Goal: Task Accomplishment & Management: Manage account settings

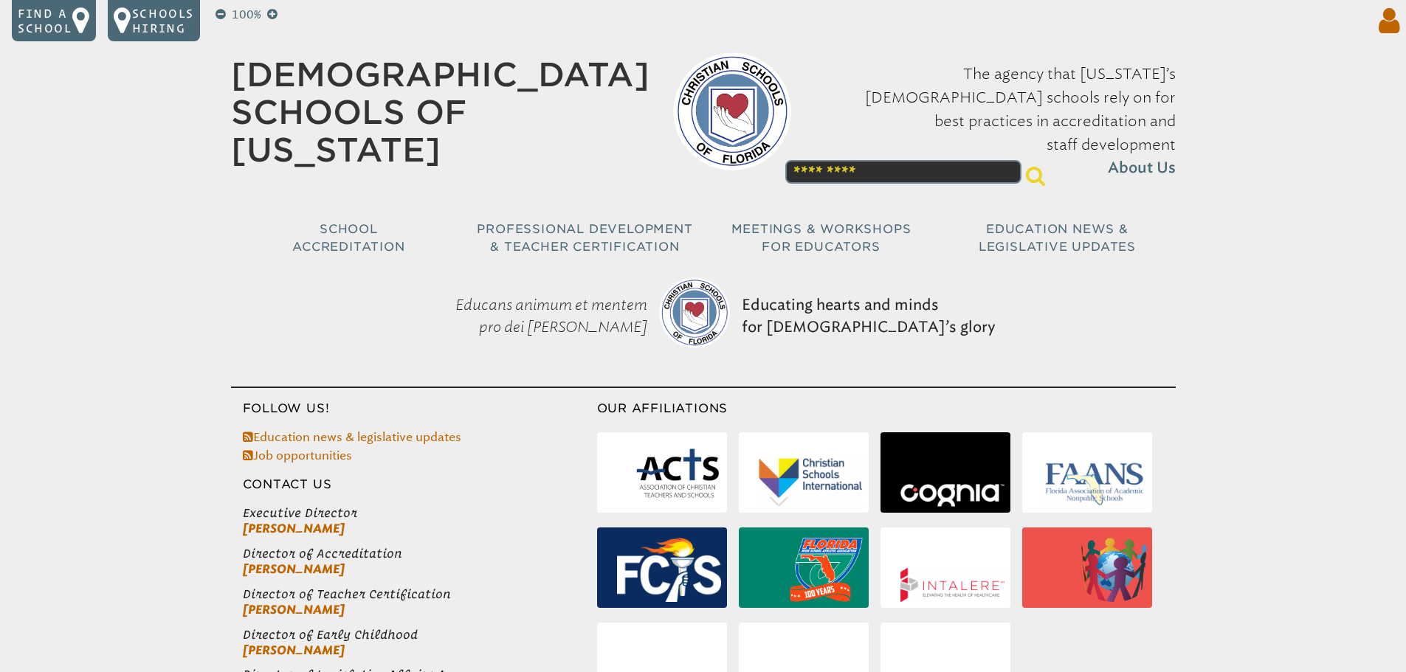
type input "**********"
click at [1389, 25] on icon at bounding box center [1385, 21] width 27 height 30
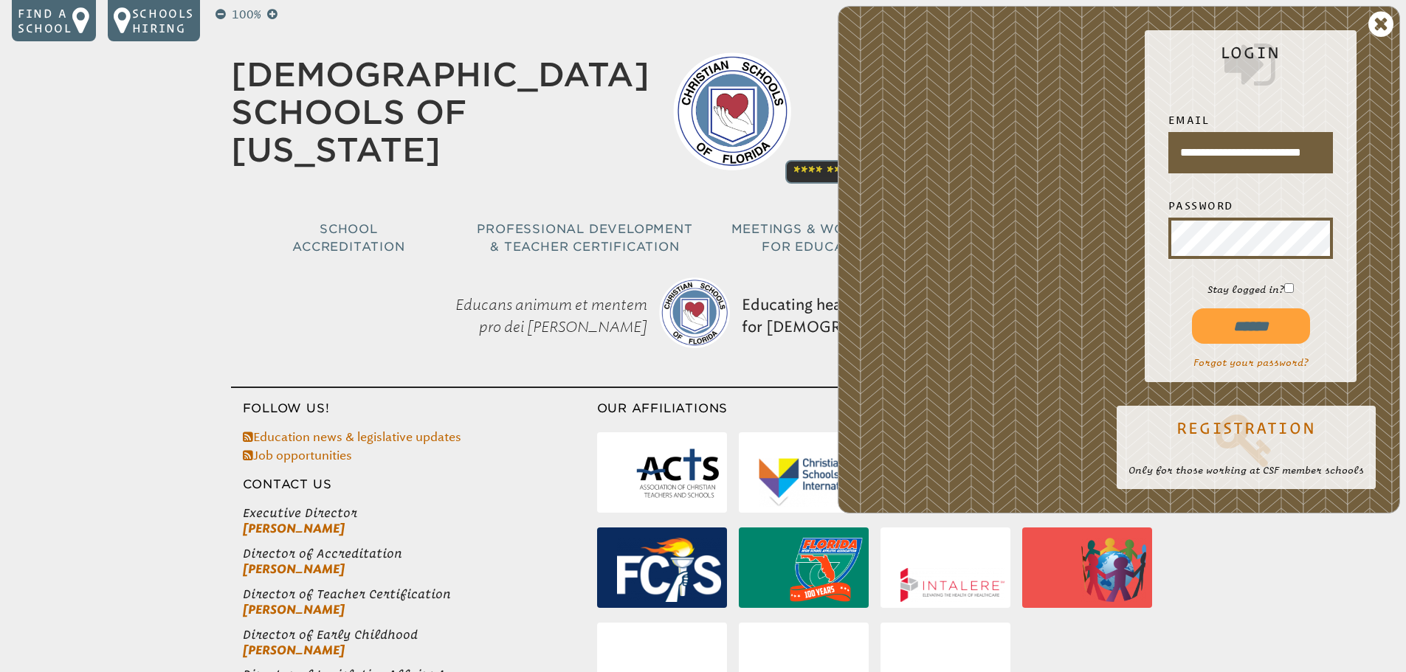
click at [1248, 326] on input "******" at bounding box center [1251, 325] width 118 height 35
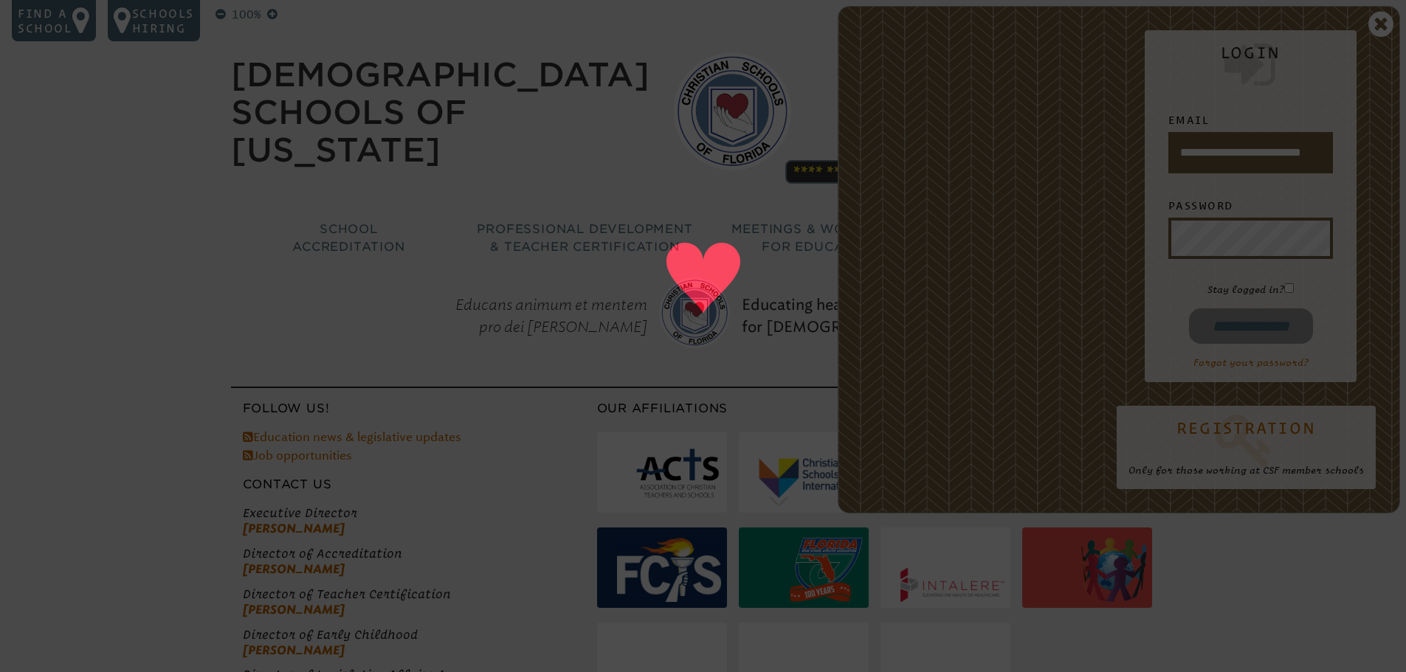
type input "**********"
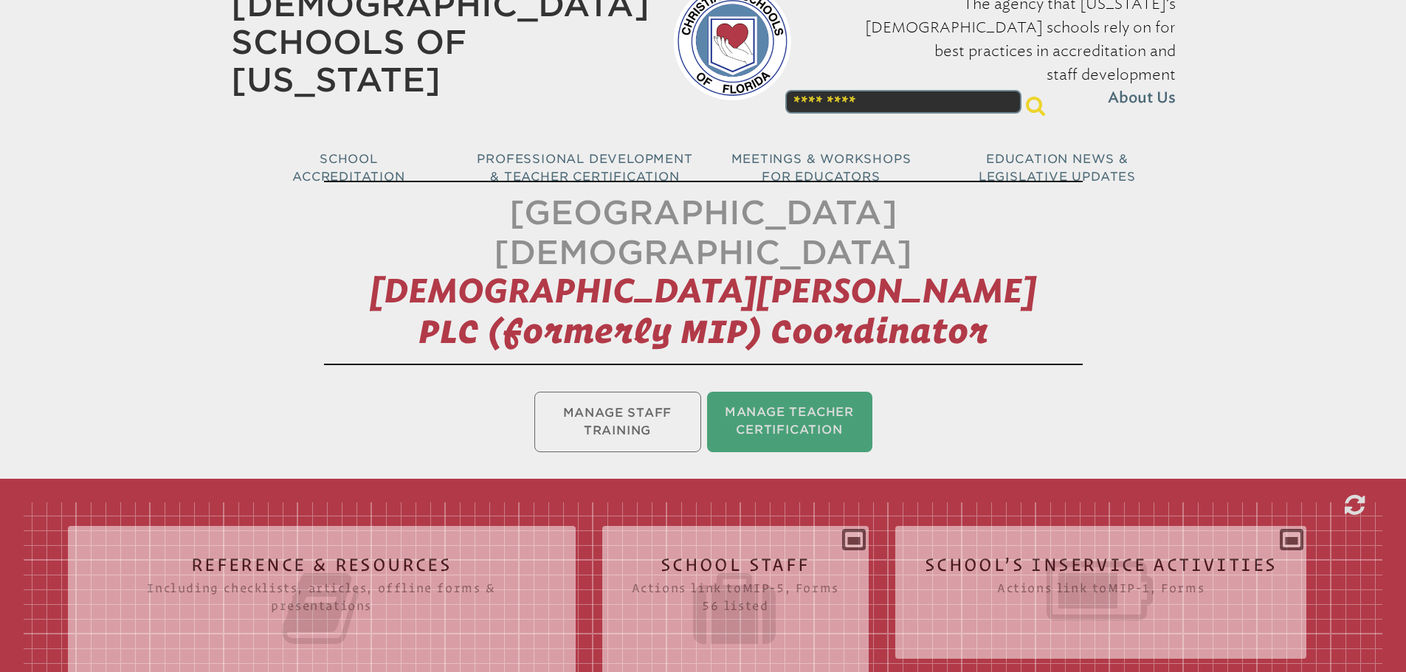
scroll to position [148, 0]
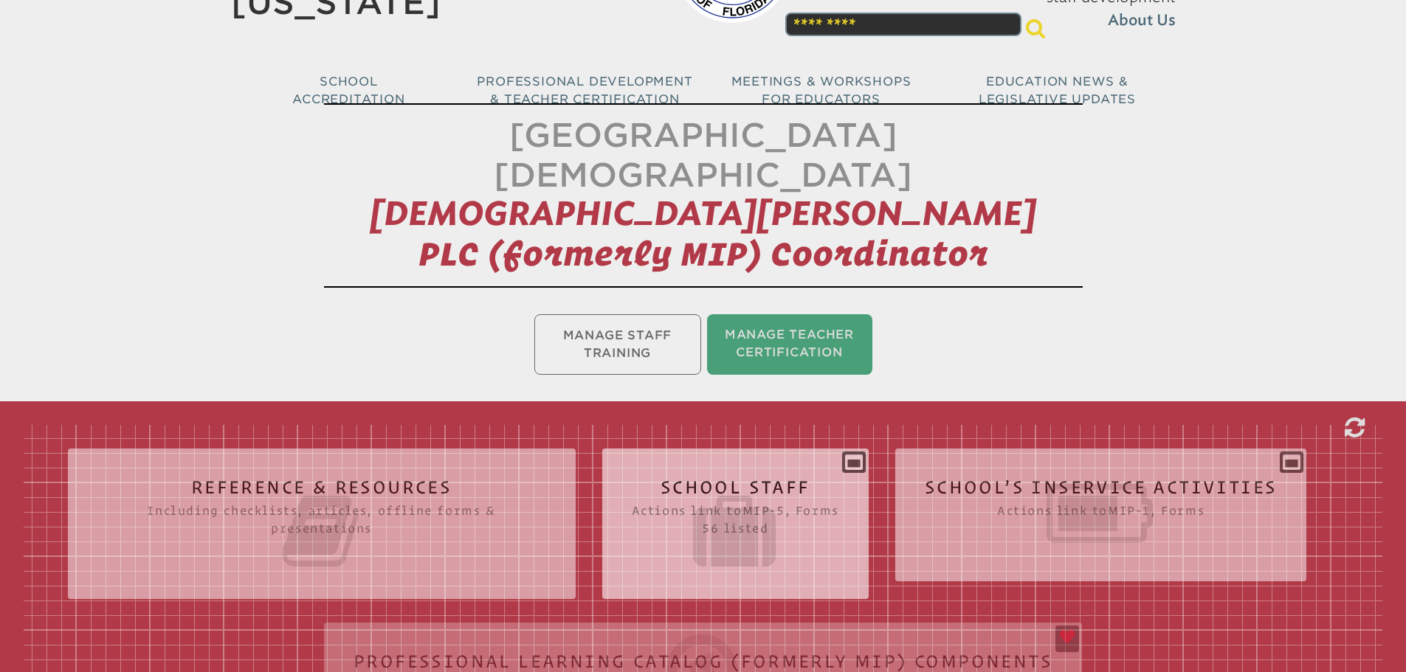
click at [857, 460] on div "School Staff Actions link to mip-5 , Forms 56 listed Report (for printing & exp…" at bounding box center [735, 517] width 266 height 115
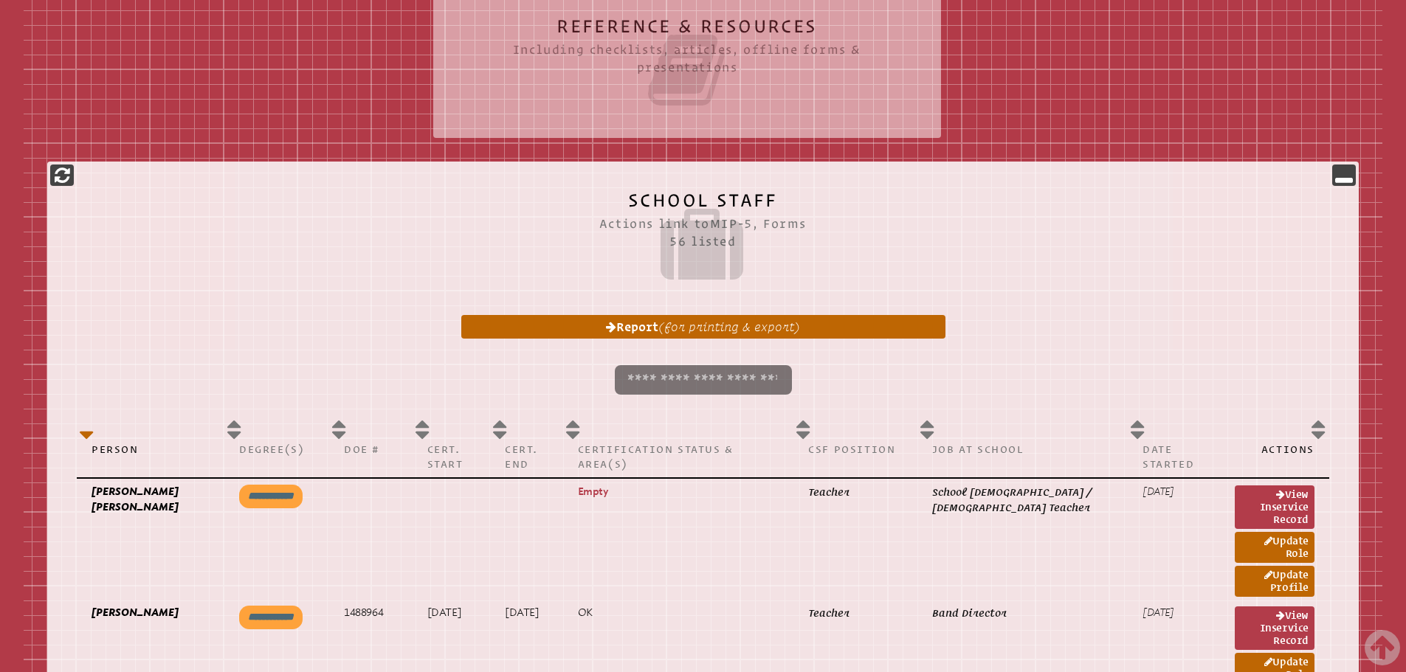
scroll to position [369, 0]
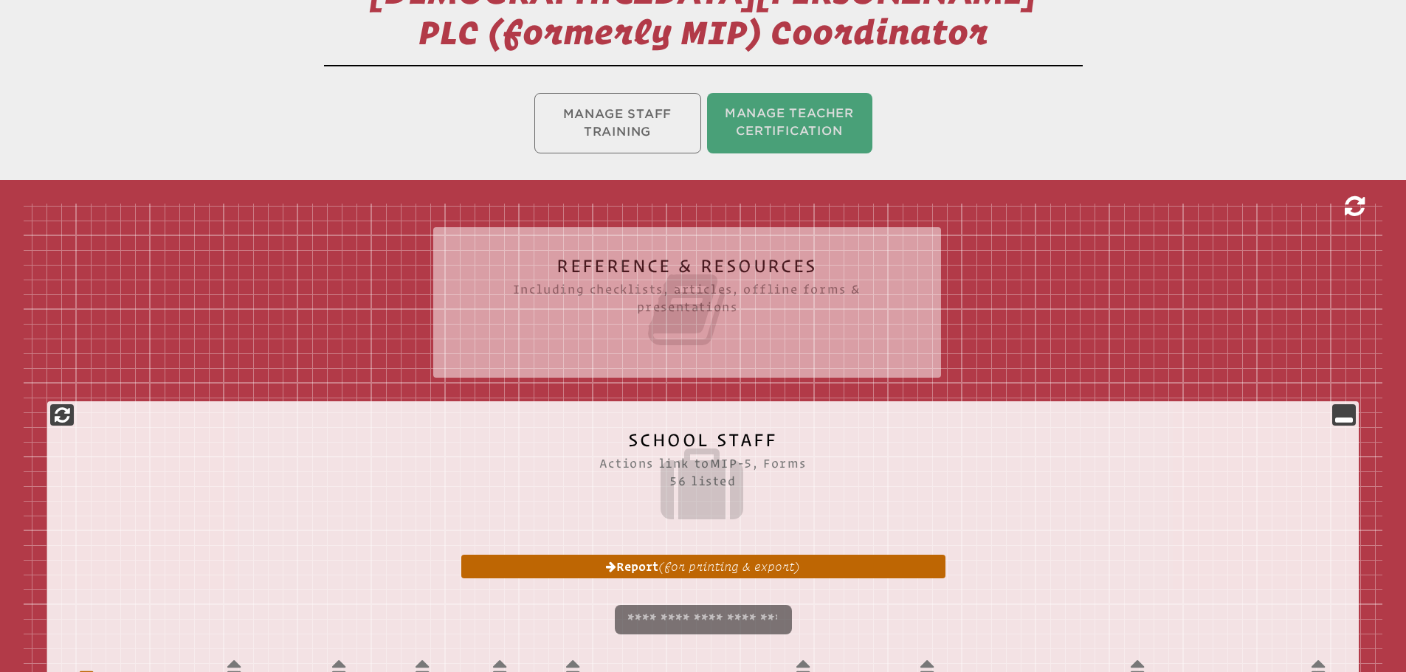
click at [1358, 195] on icon at bounding box center [1354, 207] width 20 height 24
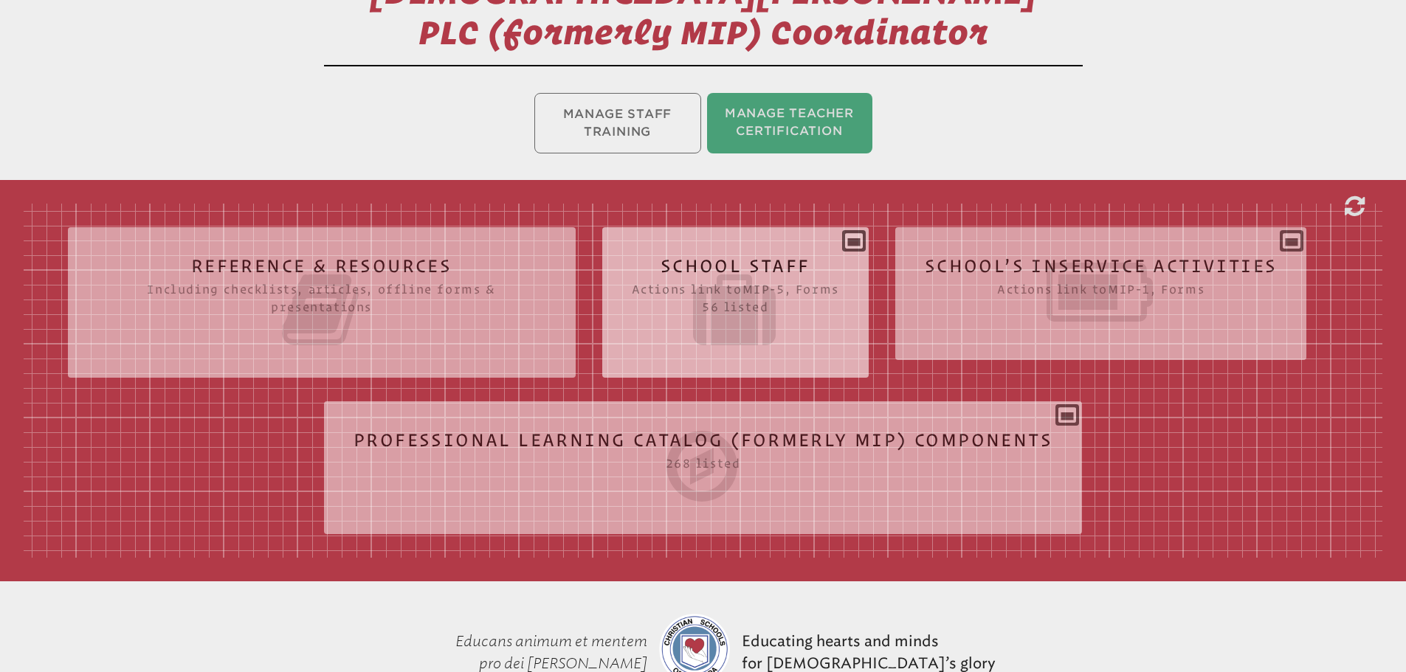
click at [855, 239] on div "School Staff Actions link to mip-5 , Forms 56 listed Report (for printing & exp…" at bounding box center [735, 296] width 266 height 115
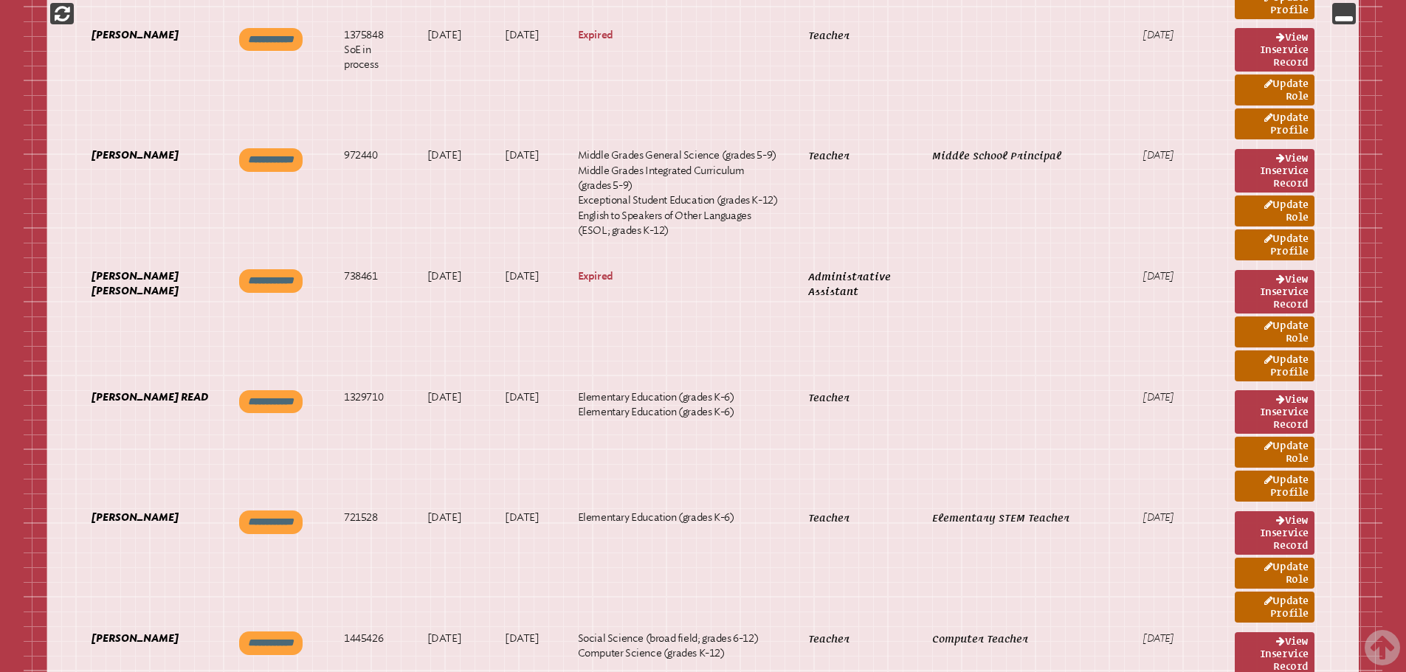
scroll to position [5165, 0]
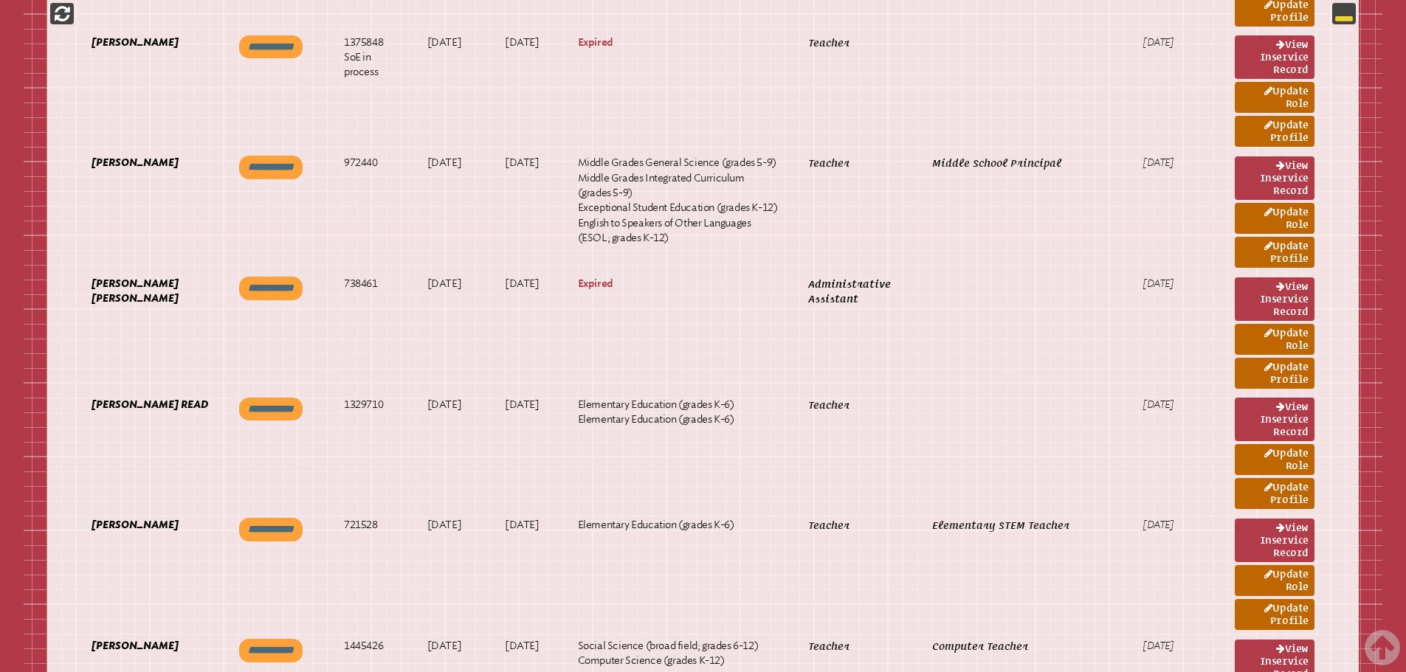
click at [1338, 17] on icon at bounding box center [1344, 13] width 18 height 18
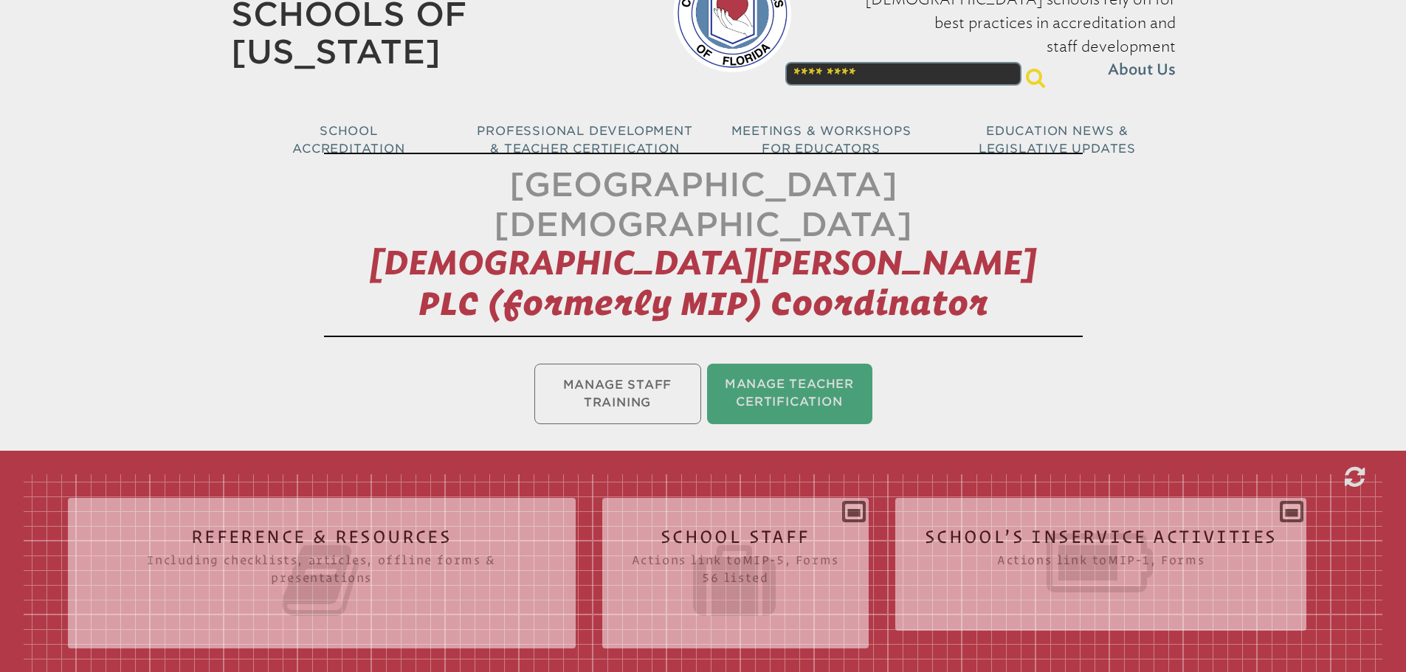
scroll to position [295, 0]
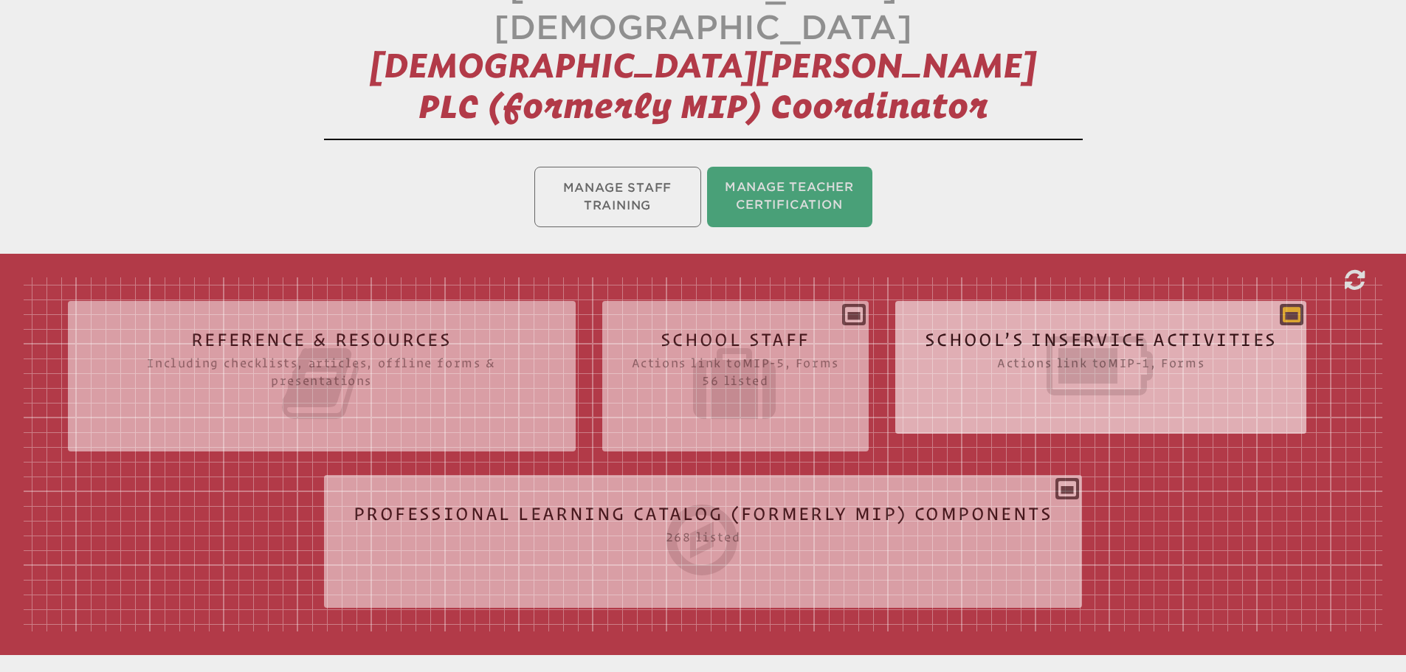
click at [1290, 305] on icon at bounding box center [1291, 314] width 18 height 18
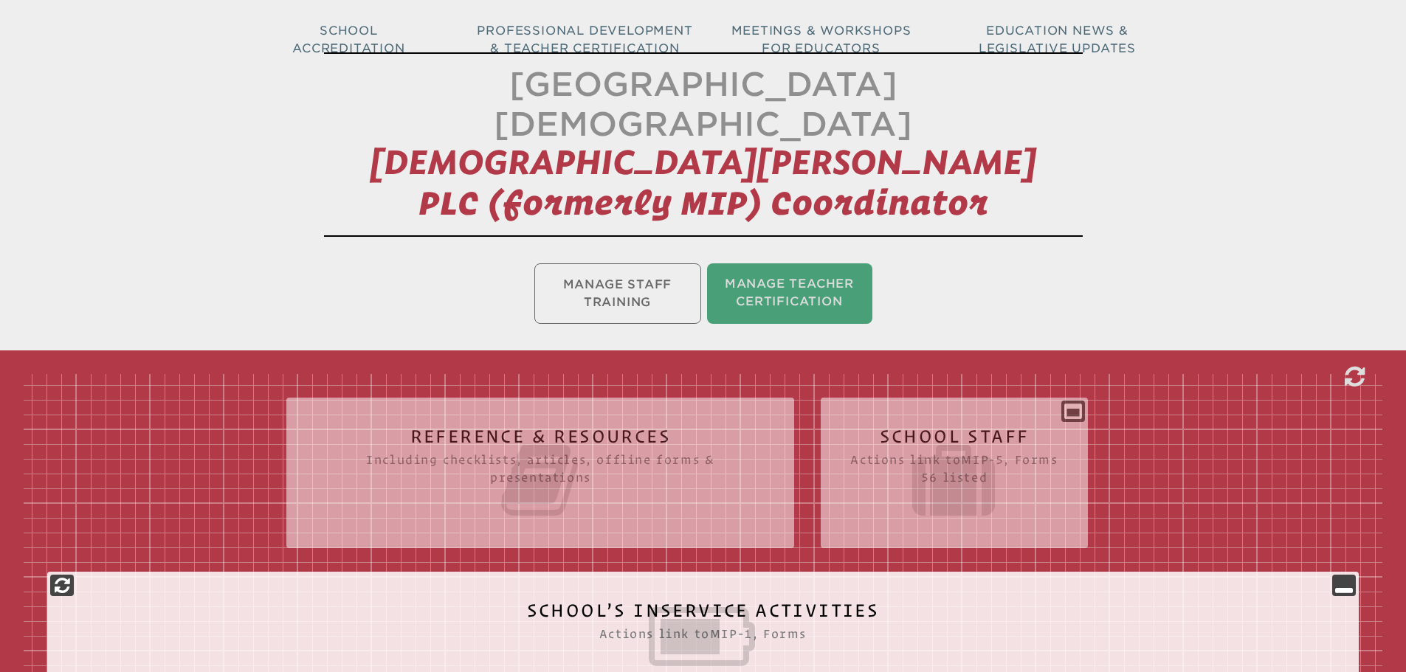
scroll to position [0, 0]
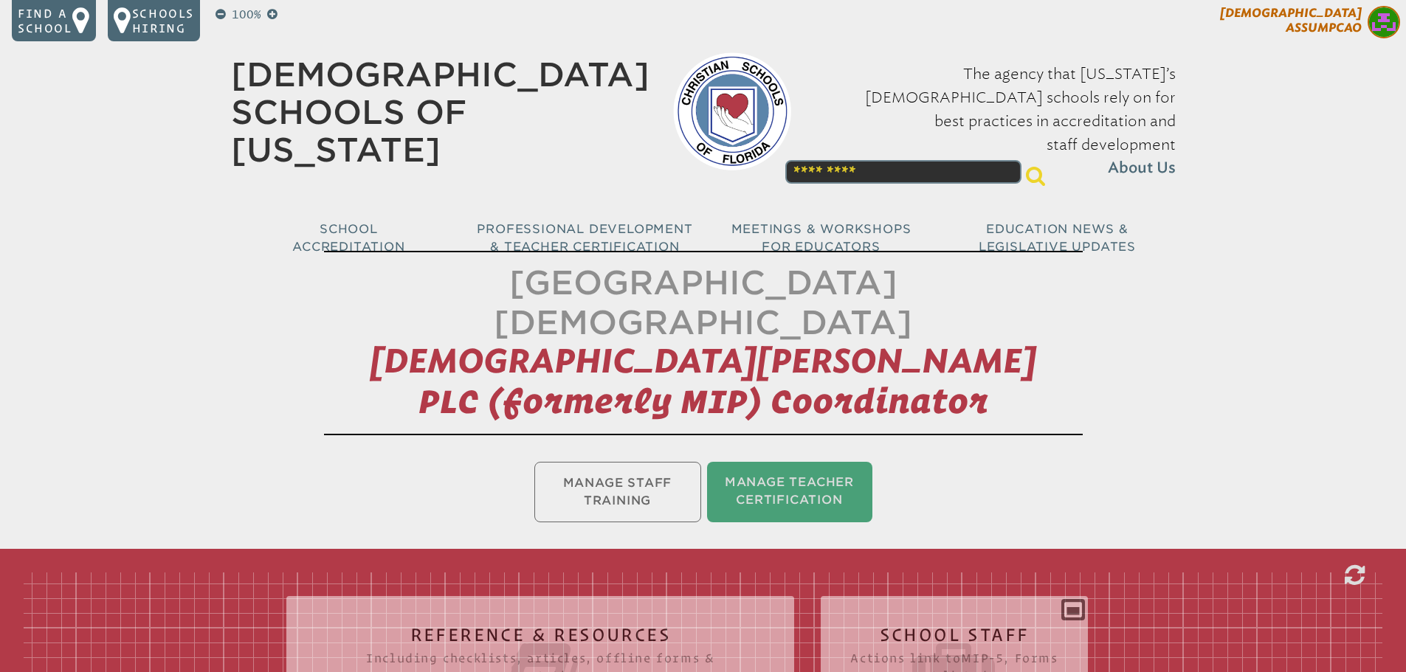
click at [1376, 29] on img at bounding box center [1383, 22] width 32 height 32
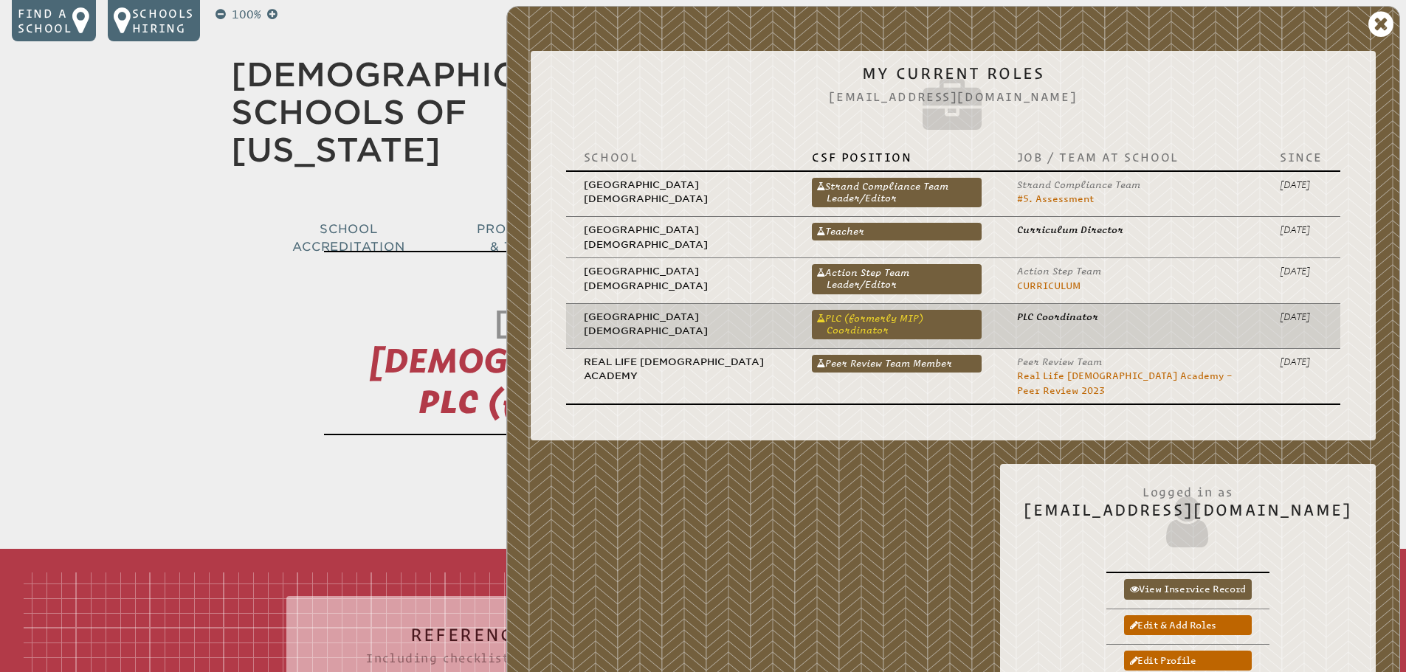
click at [899, 316] on link "PLC (formerly MIP) Coordinator" at bounding box center [896, 325] width 169 height 30
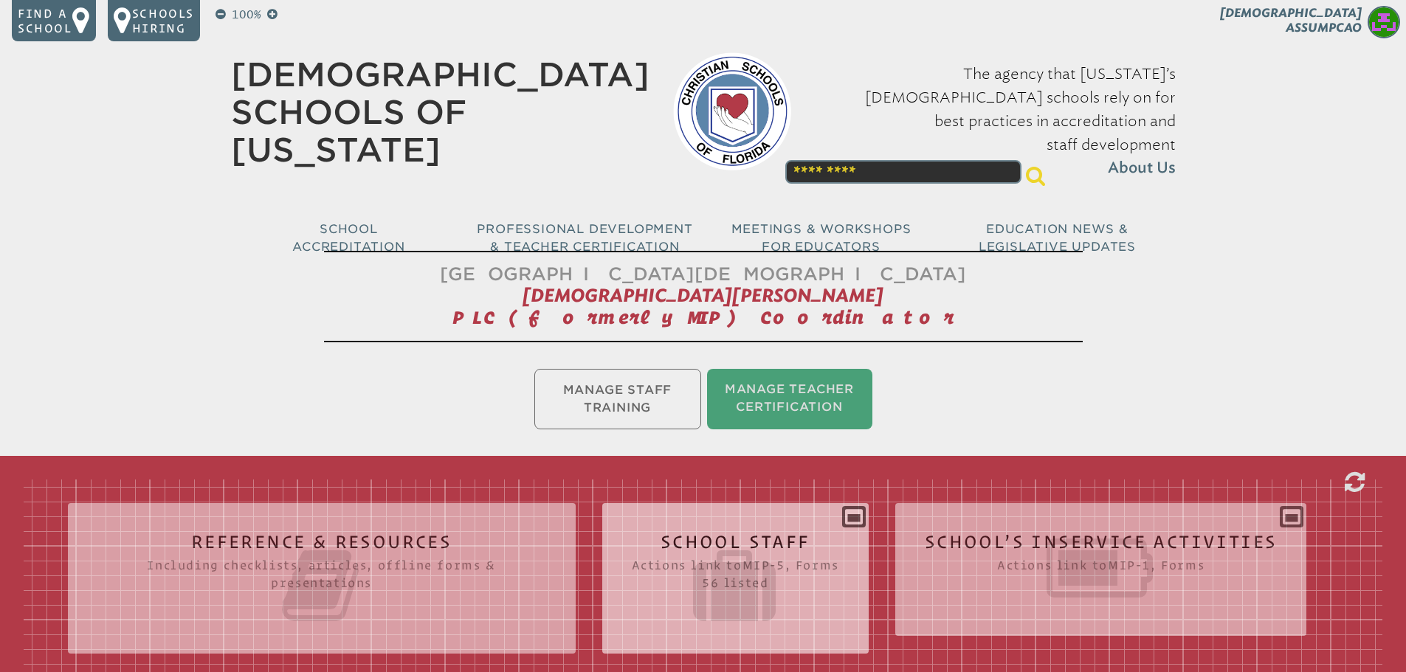
click at [851, 522] on div "School Staff Actions link to mip-5 , Forms 56 listed Report (for printing & exp…" at bounding box center [735, 572] width 266 height 115
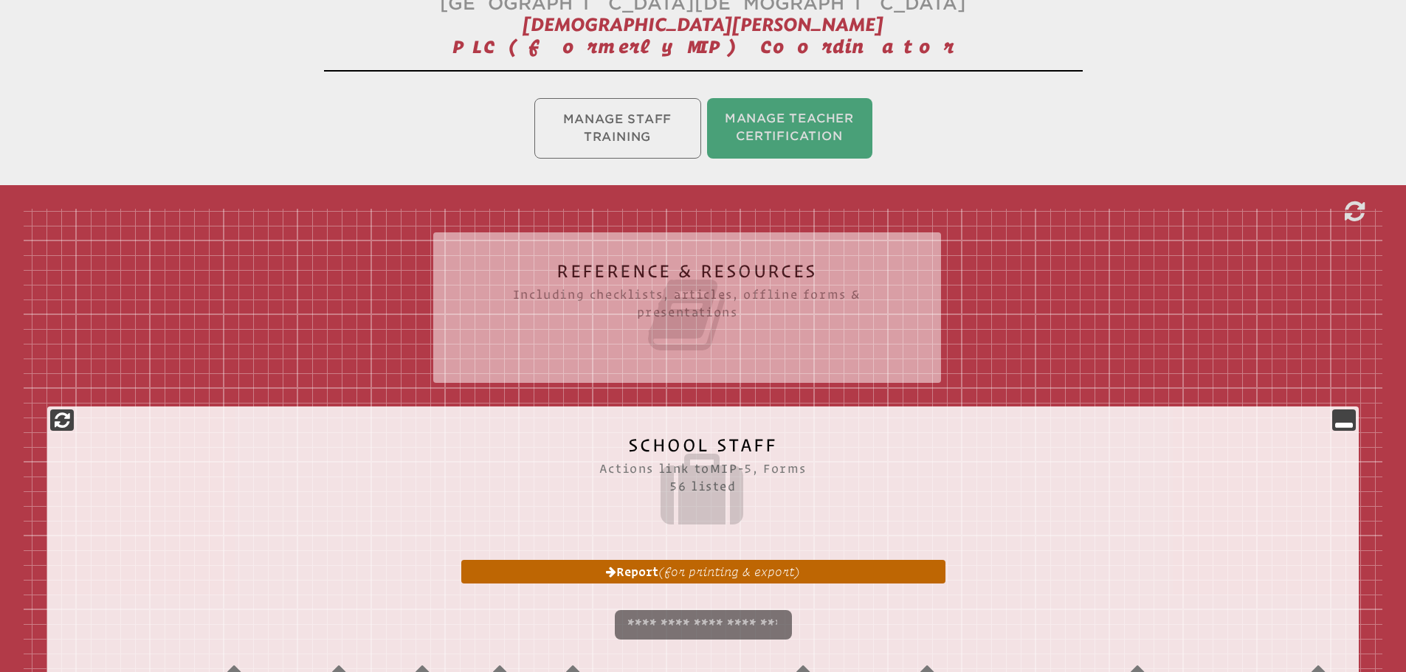
scroll to position [369, 0]
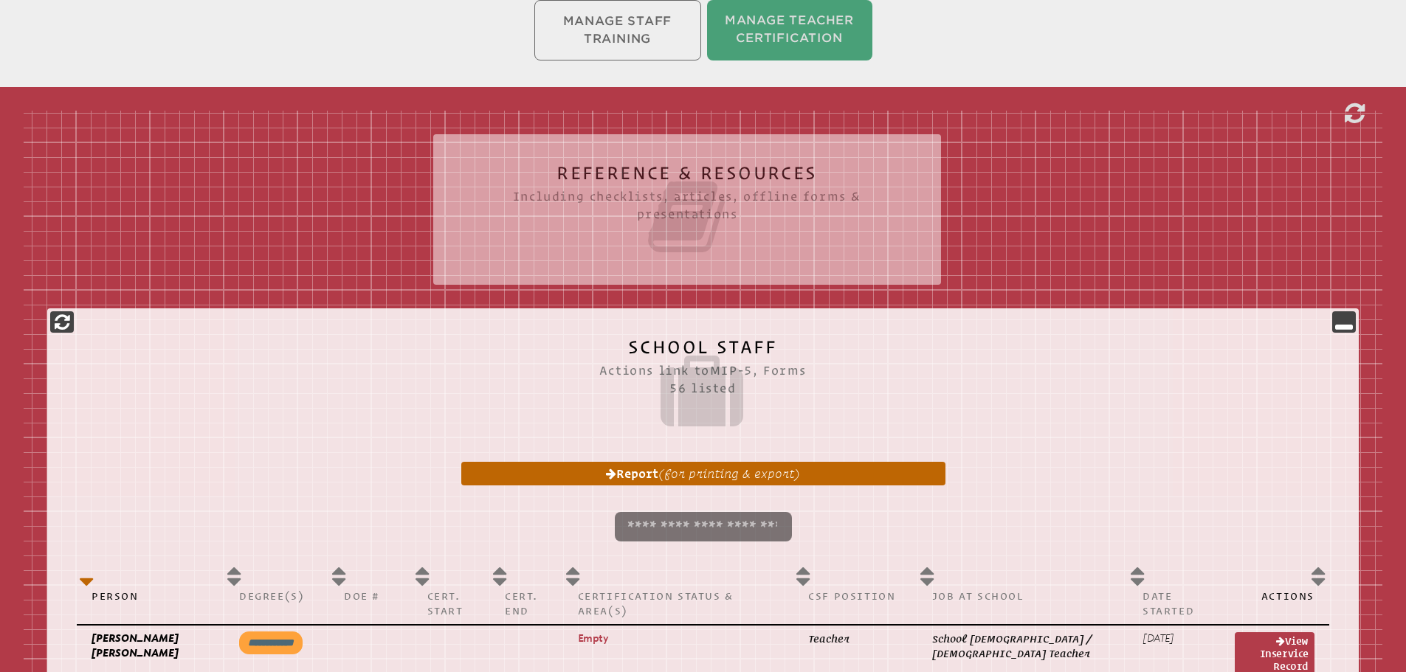
click at [720, 533] on input "search" at bounding box center [703, 527] width 177 height 30
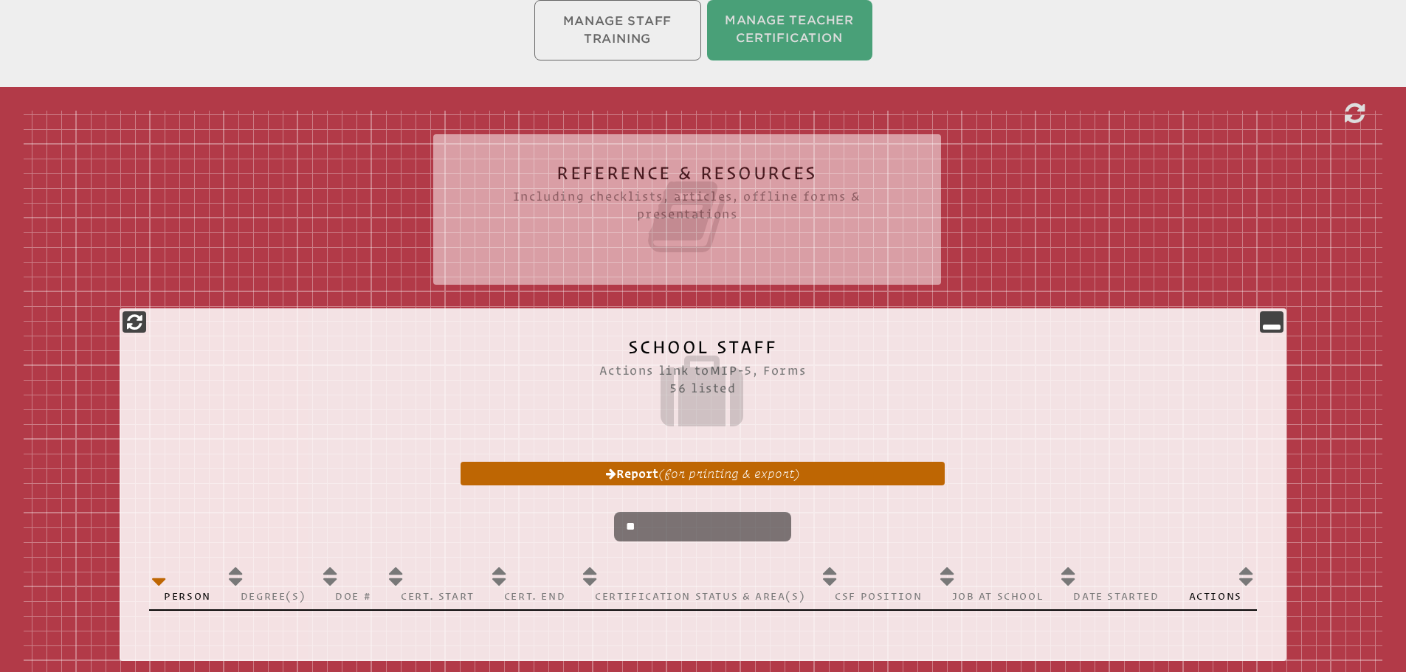
type input "*"
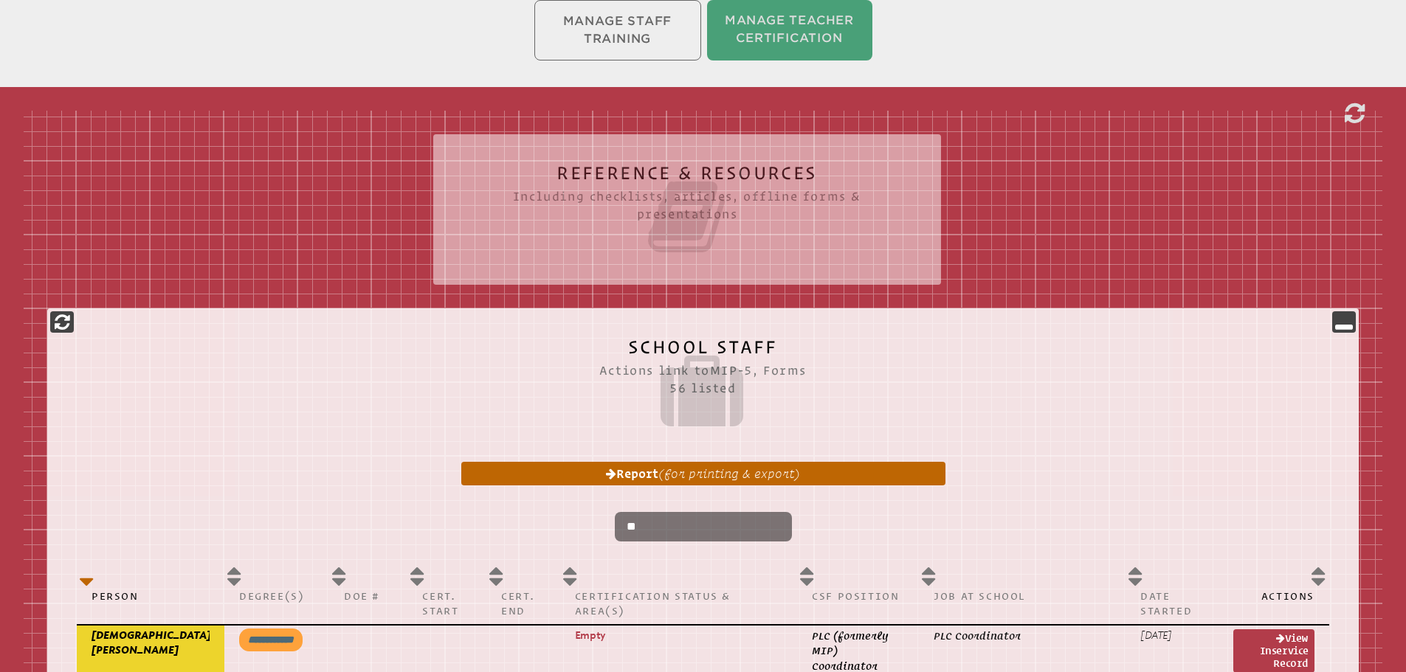
type input "*"
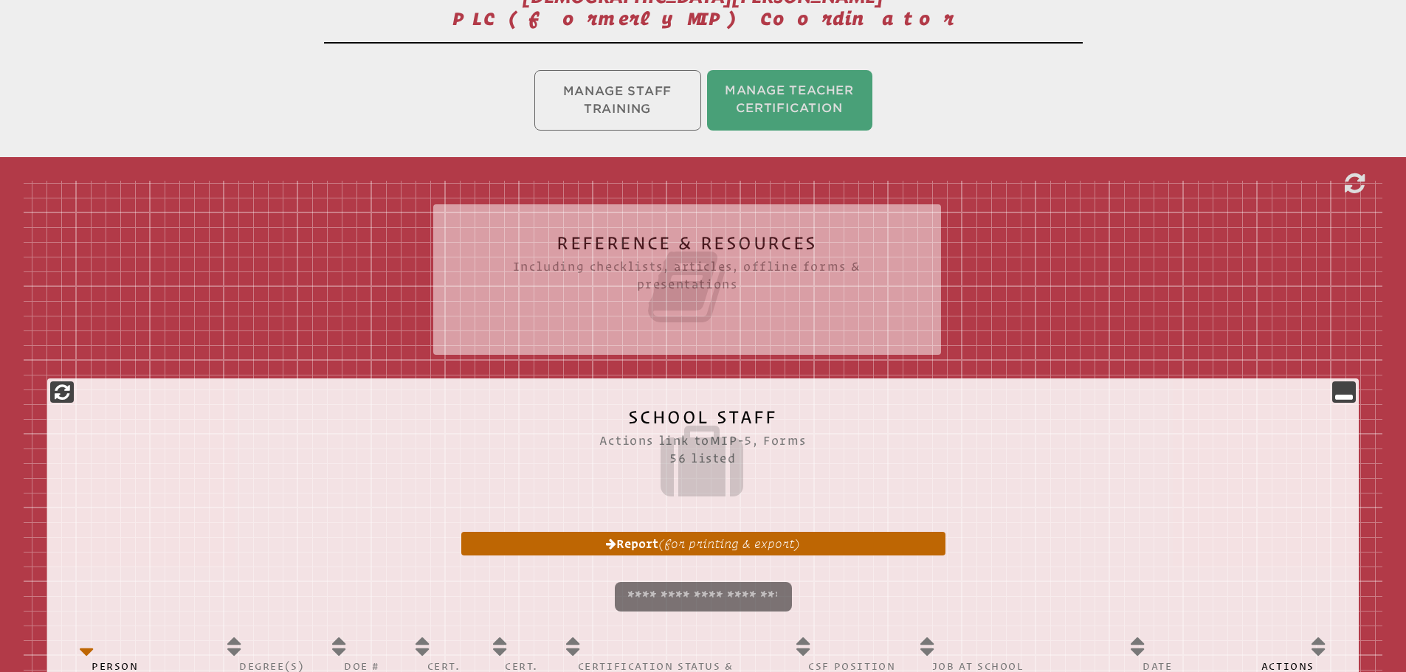
scroll to position [295, 0]
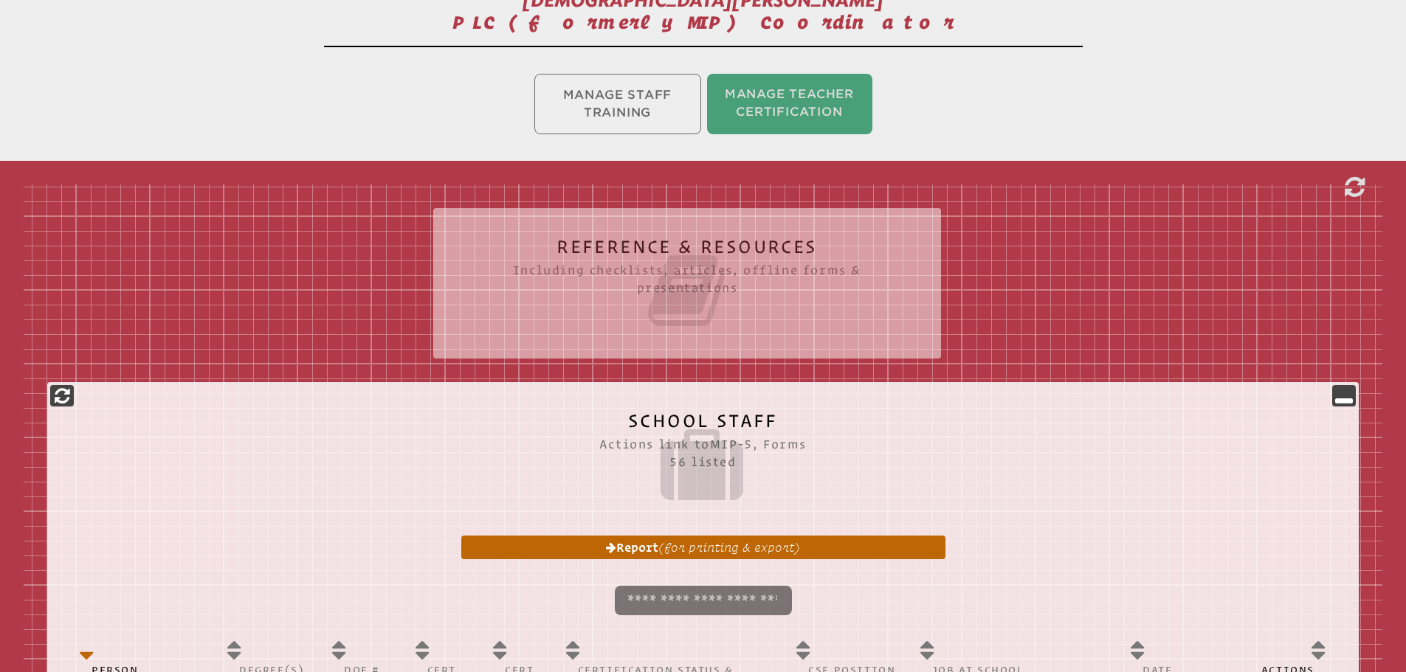
click at [680, 458] on icon at bounding box center [703, 465] width 1252 height 83
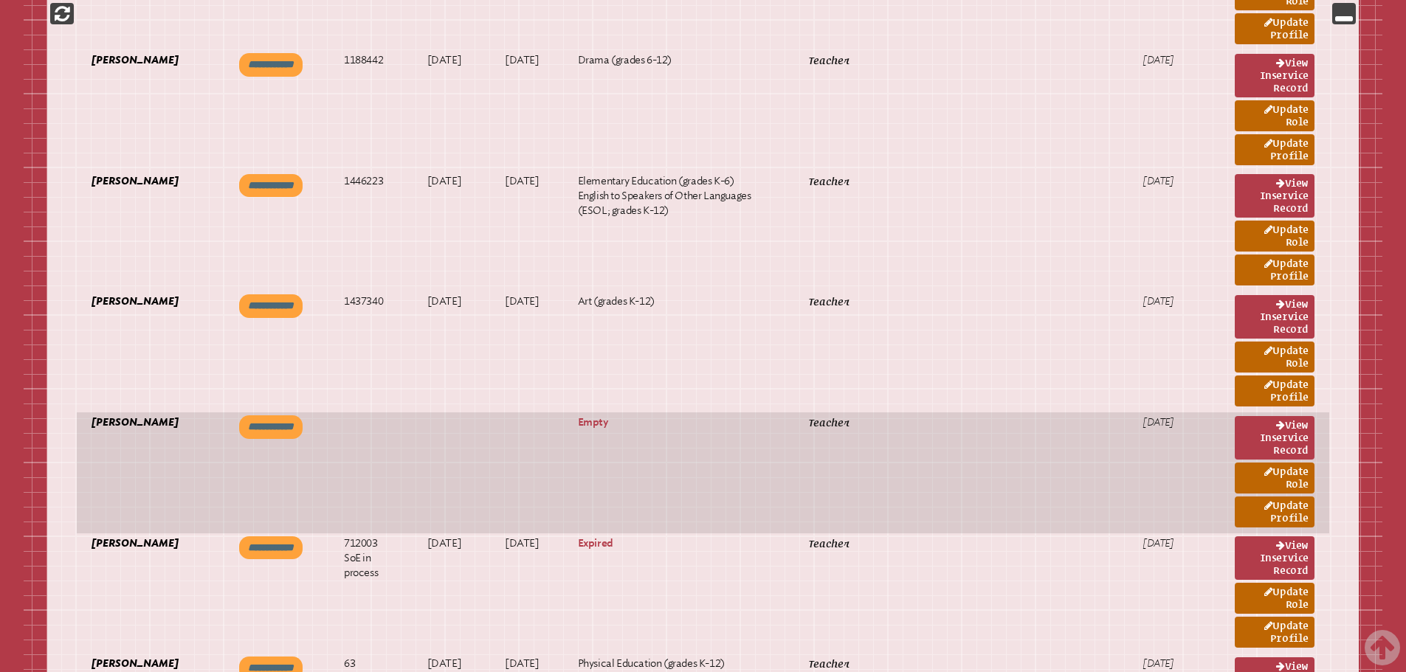
scroll to position [1697, 0]
